Goal: Use online tool/utility: Use online tool/utility

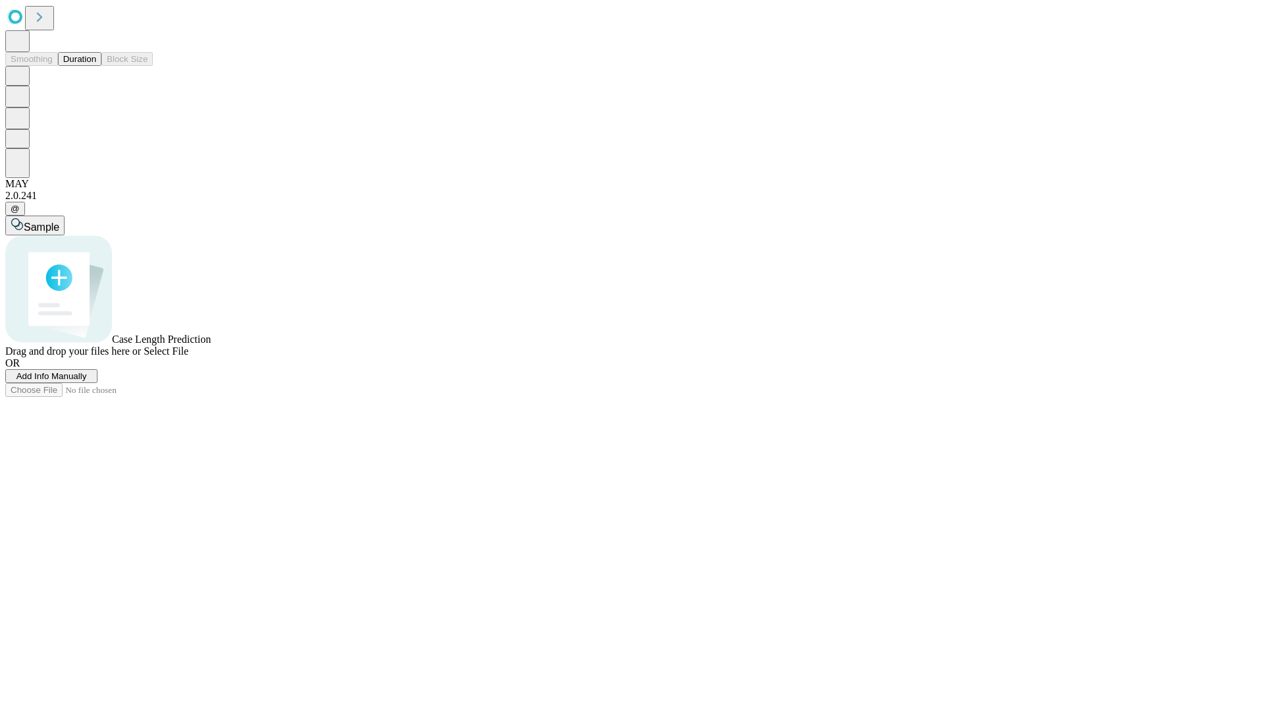
click at [96, 66] on button "Duration" at bounding box center [79, 59] width 43 height 14
click at [188, 357] on span "Select File" at bounding box center [166, 350] width 45 height 11
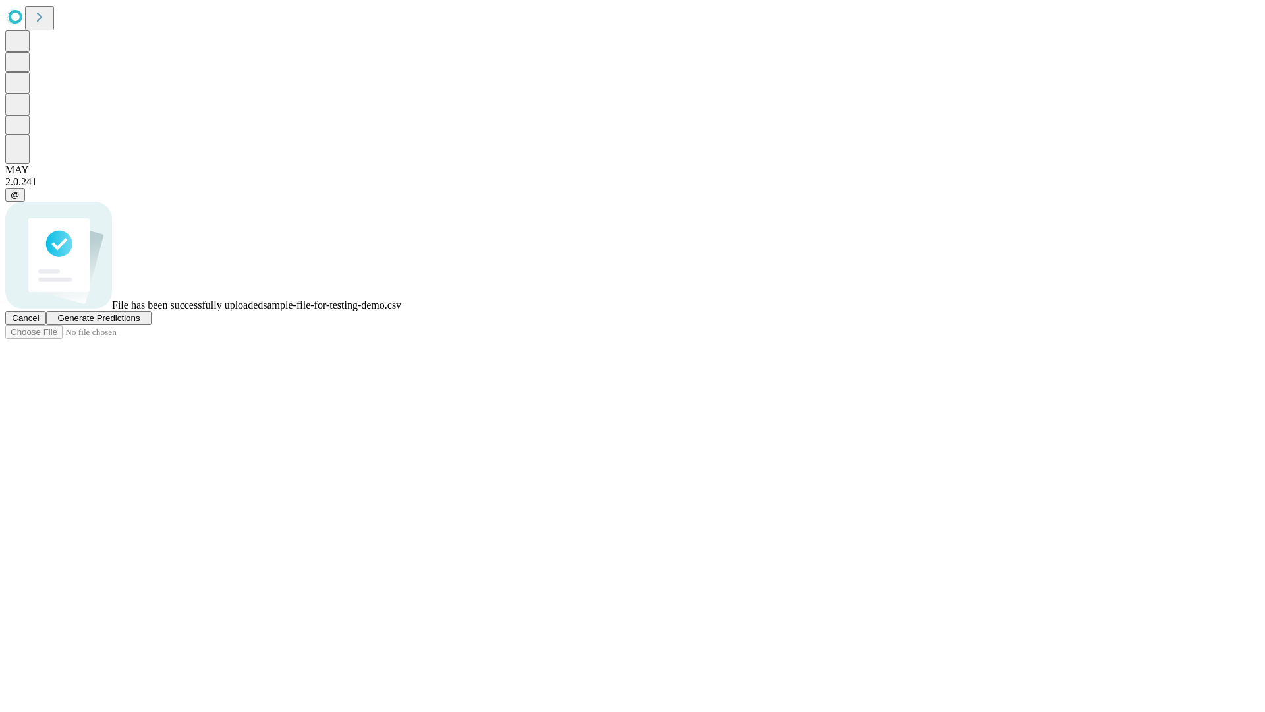
click at [140, 323] on span "Generate Predictions" at bounding box center [98, 318] width 82 height 10
